Goal: Transaction & Acquisition: Purchase product/service

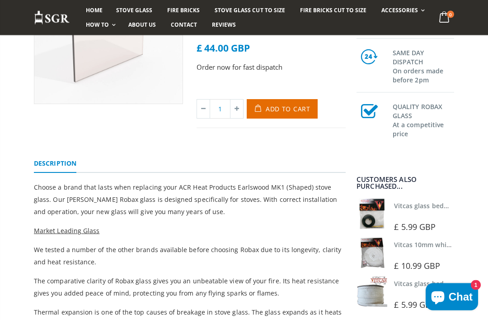
scroll to position [180, 0]
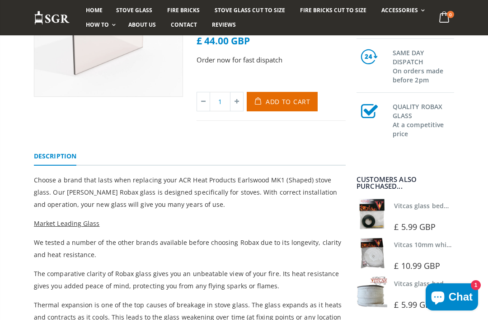
click at [6, 68] on div "ACR Heat Products Earlswood MK1 (Early Model) Stove Glass - 320mm x 260mm (Top …" at bounding box center [244, 278] width 488 height 660
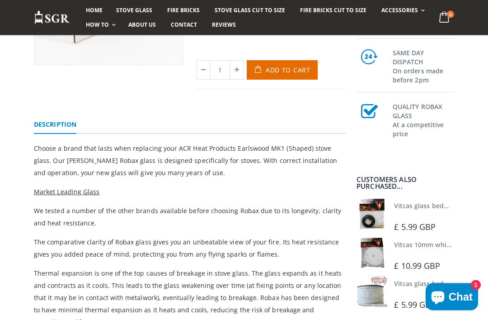
scroll to position [218, 0]
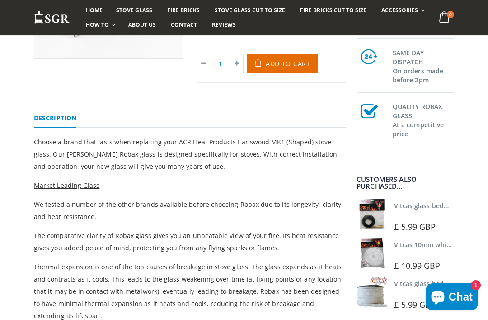
click at [429, 271] on span "£ 10.99 GBP" at bounding box center [417, 265] width 46 height 11
click at [377, 268] on img at bounding box center [372, 252] width 31 height 31
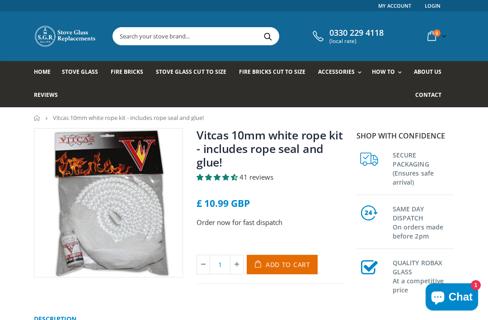
click at [19, 219] on div "Vitcas 10mm white rope kit - includes rope seal and glue! 41 reviews £ 10.99 GB…" at bounding box center [244, 299] width 488 height 343
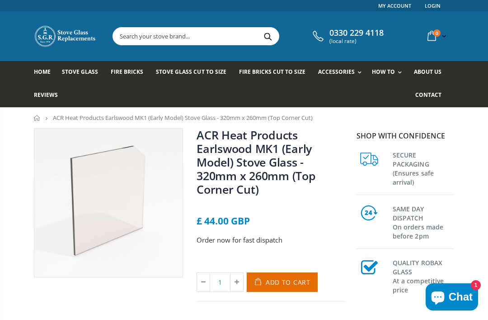
scroll to position [47, 0]
